Goal: Task Accomplishment & Management: Manage account settings

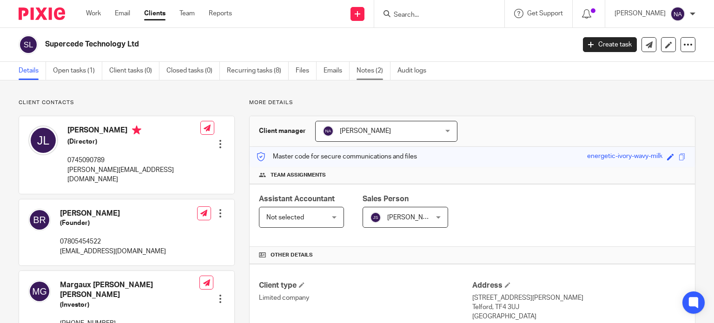
click at [359, 72] on link "Notes (2)" at bounding box center [374, 71] width 34 height 18
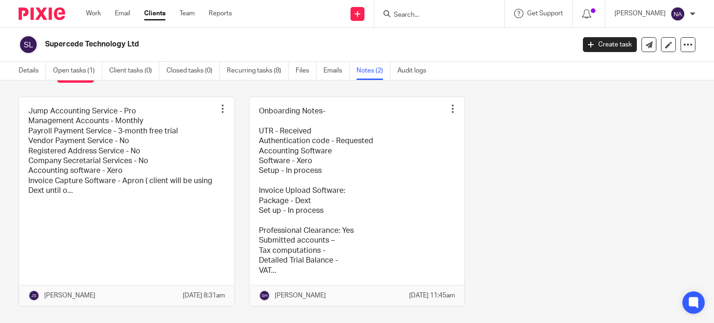
scroll to position [62, 0]
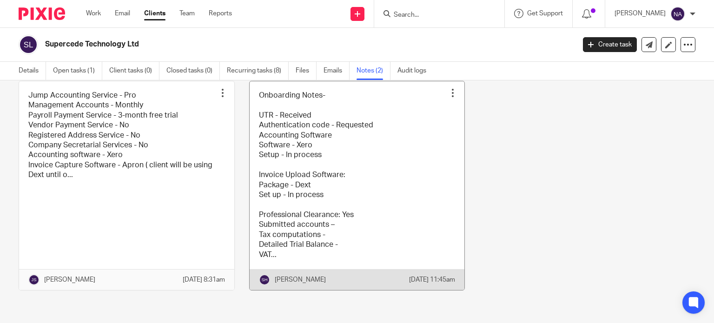
click at [304, 195] on link at bounding box center [357, 185] width 215 height 209
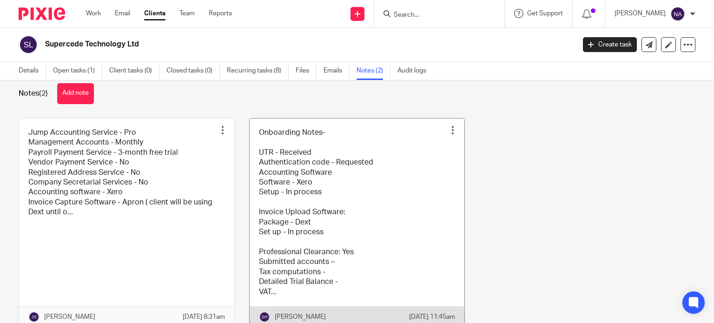
scroll to position [62, 0]
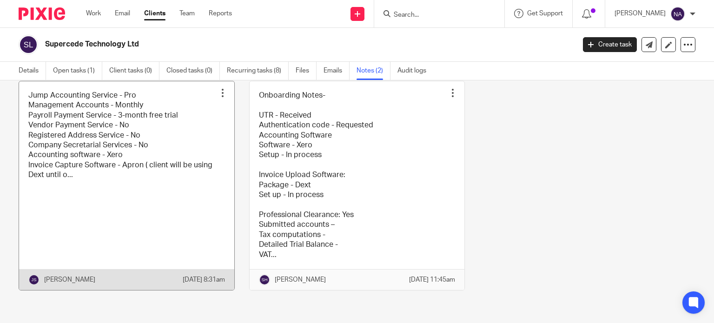
click at [96, 123] on link at bounding box center [126, 185] width 215 height 209
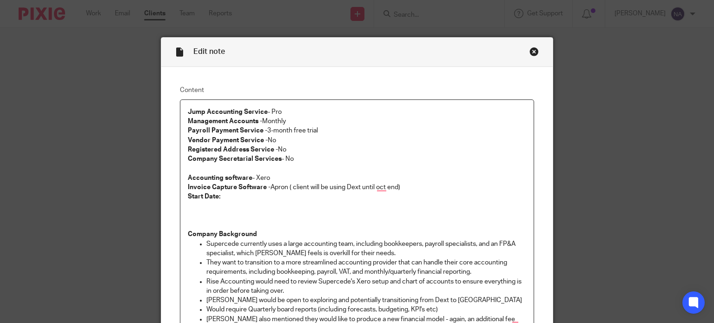
click at [533, 53] on div "Close this dialog window" at bounding box center [534, 51] width 9 height 9
